Goal: Book appointment/travel/reservation

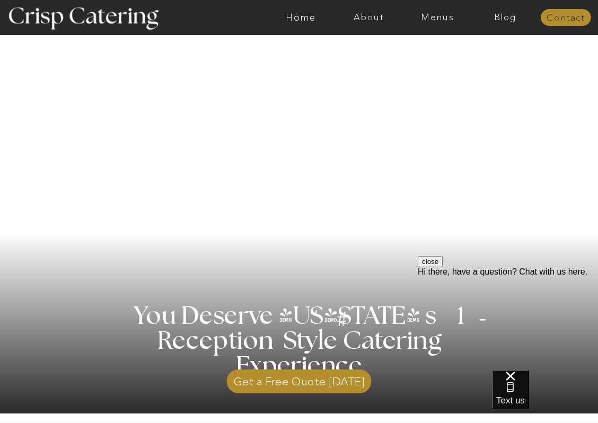
click at [564, 18] on nav "Contact" at bounding box center [566, 18] width 50 height 10
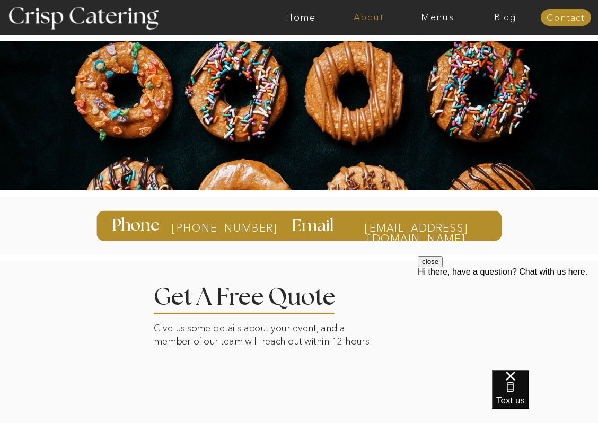
click at [373, 16] on nav "About" at bounding box center [369, 18] width 68 height 10
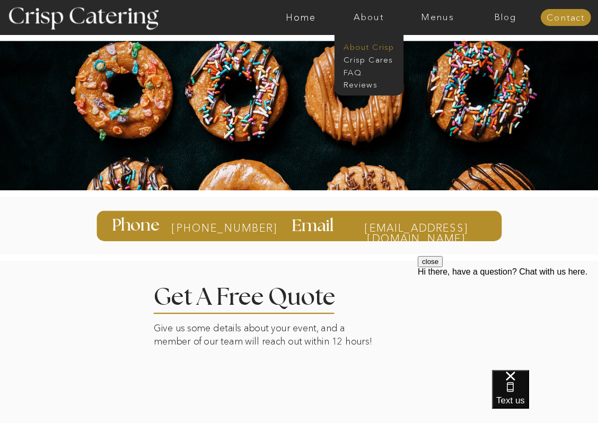
click at [381, 45] on nav "About Crisp" at bounding box center [371, 46] width 57 height 10
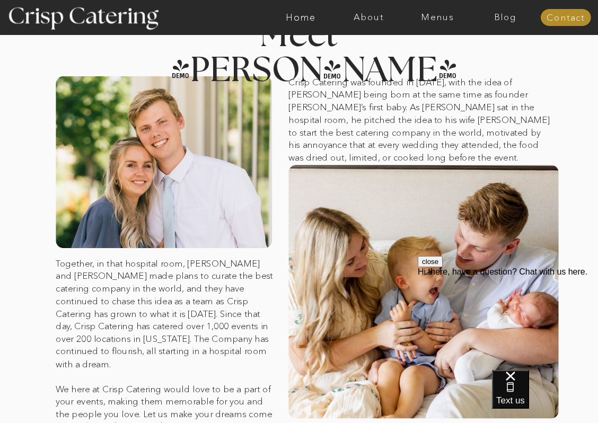
click at [442, 267] on button "close" at bounding box center [430, 261] width 25 height 11
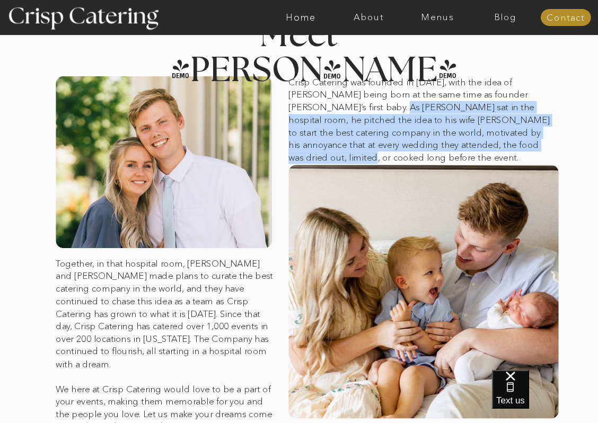
drag, startPoint x: 327, startPoint y: 107, endPoint x: 470, endPoint y: 146, distance: 148.4
click at [470, 146] on p "Crisp Catering was founded in [DATE], with the idea of [PERSON_NAME] being born…" at bounding box center [420, 120] width 264 height 88
click at [470, 146] on p "Crisp Catering was founded in November of 2021, with the idea of Crisp being bo…" at bounding box center [420, 120] width 264 height 88
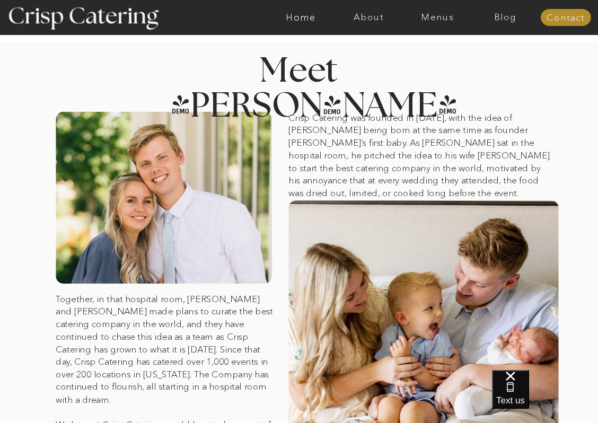
click at [446, 9] on div at bounding box center [338, 17] width 1580 height 35
click at [441, 17] on nav "Menus" at bounding box center [437, 18] width 68 height 10
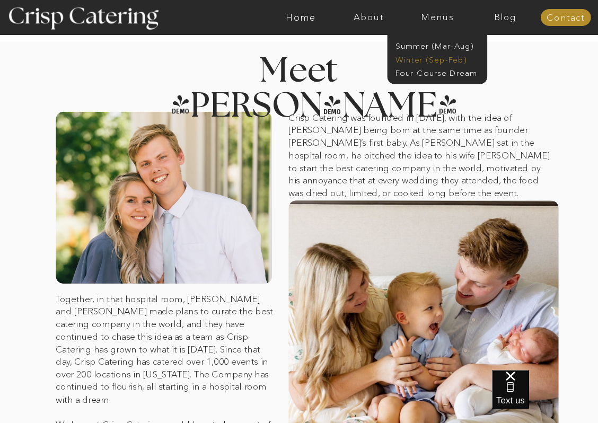
click at [432, 59] on nav "Winter (Sep-Feb)" at bounding box center [436, 59] width 82 height 10
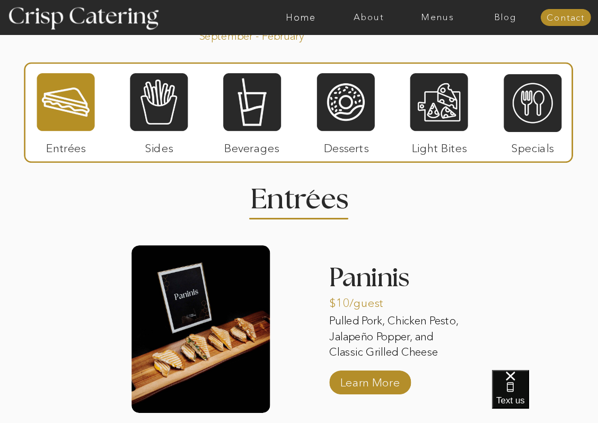
scroll to position [1199, 0]
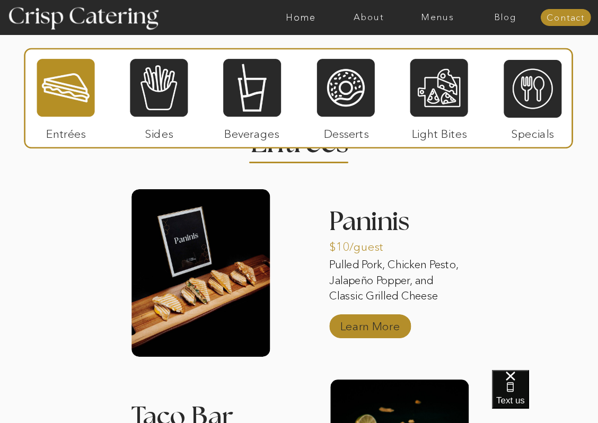
click at [354, 329] on p "Learn More" at bounding box center [369, 323] width 66 height 29
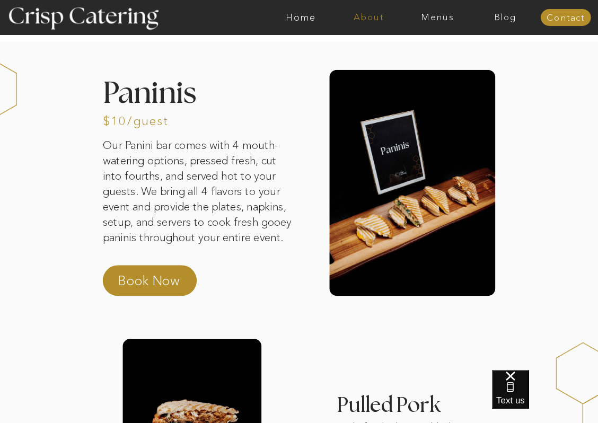
click at [376, 21] on nav "About" at bounding box center [369, 18] width 68 height 10
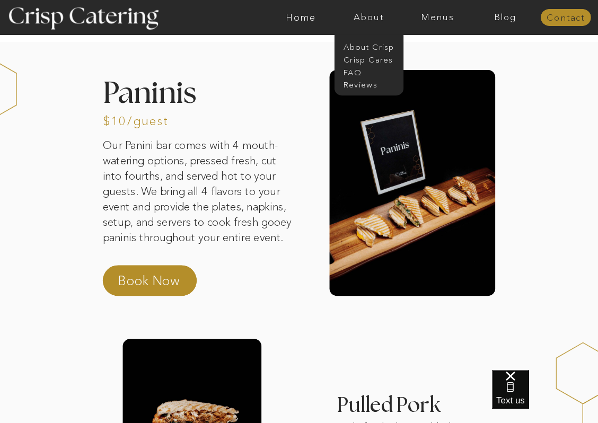
click at [554, 20] on nav "Contact" at bounding box center [566, 18] width 50 height 10
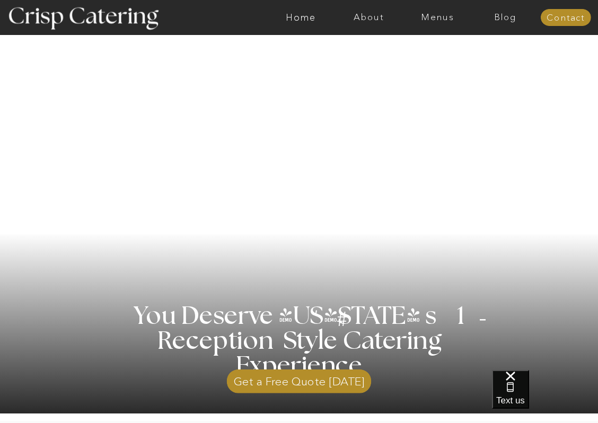
click at [444, 23] on div at bounding box center [338, 17] width 1580 height 35
click at [441, 17] on nav "Menus" at bounding box center [437, 18] width 68 height 10
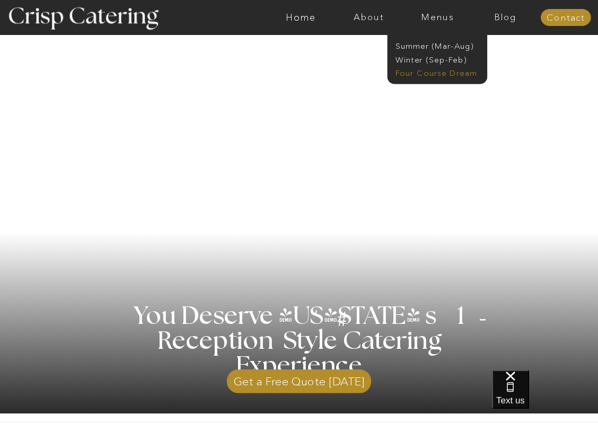
click at [436, 76] on nav "Four Course Dream" at bounding box center [439, 72] width 89 height 10
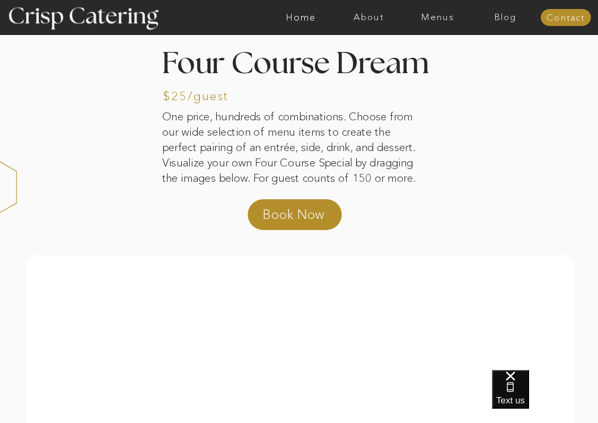
scroll to position [24, 0]
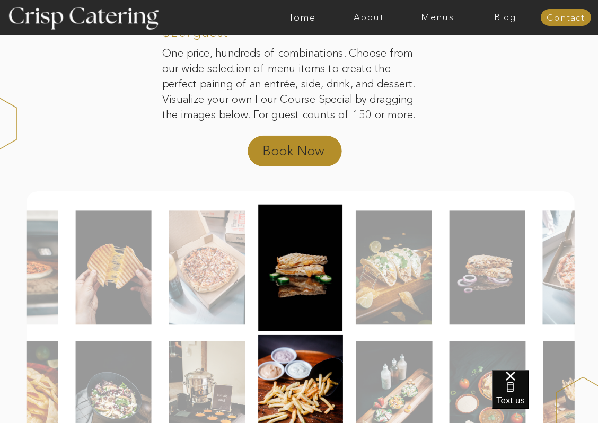
click at [296, 149] on p "Book Now" at bounding box center [305, 154] width 87 height 24
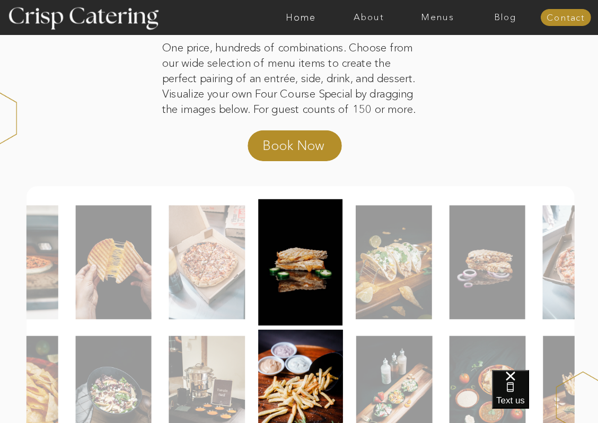
scroll to position [0, 0]
